Goal: Go to known website: Go to known website

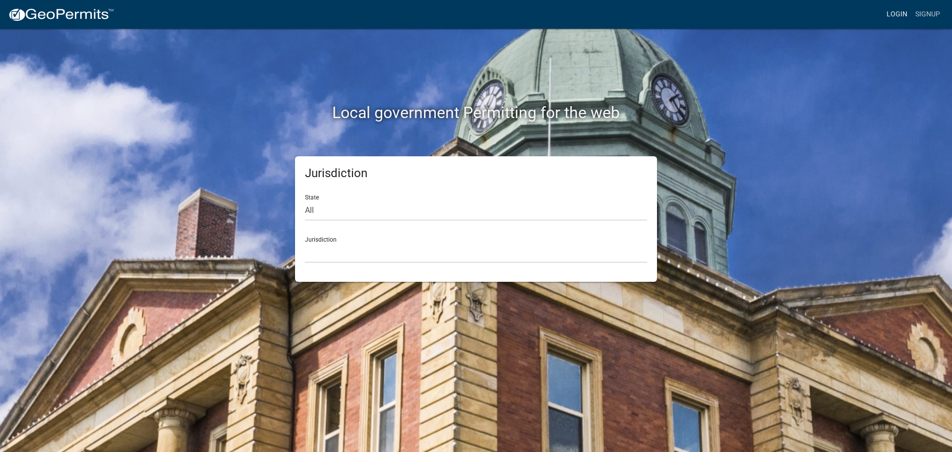
click at [892, 14] on link "Login" at bounding box center [897, 14] width 29 height 19
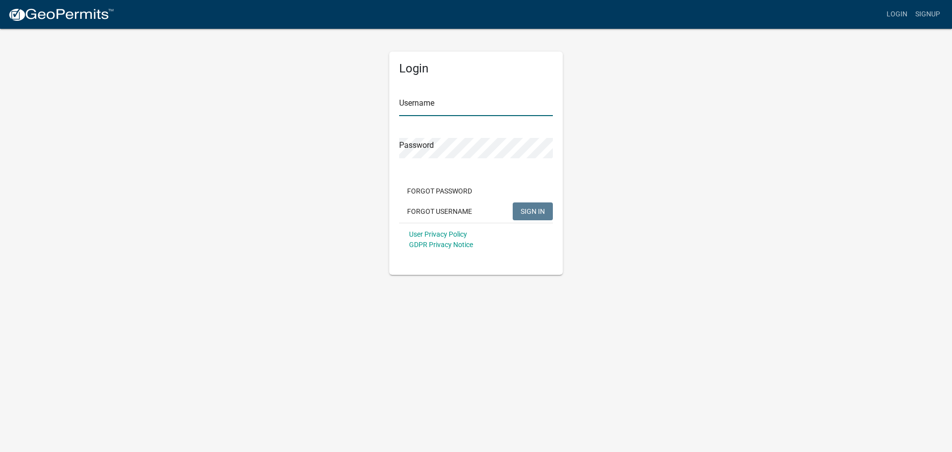
type input "FNB [PERSON_NAME]"
click at [644, 77] on div "Login Username FNB [PERSON_NAME] Password Forgot Password Forgot Username SIGN …" at bounding box center [475, 151] width 565 height 247
type input "FNB [PERSON_NAME]"
